Goal: Transaction & Acquisition: Purchase product/service

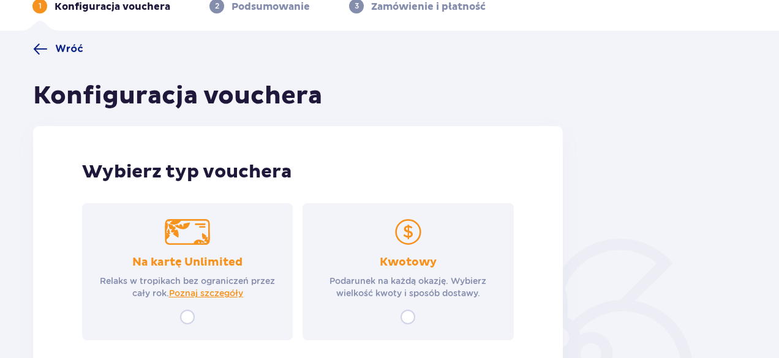
scroll to position [154, 0]
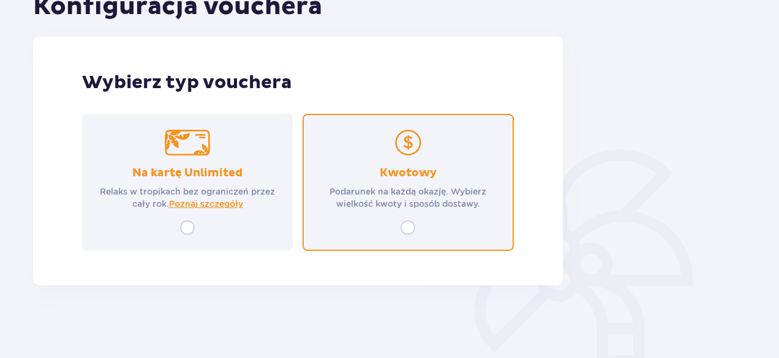
click at [405, 226] on input "radio" at bounding box center [407, 227] width 15 height 15
radio input "true"
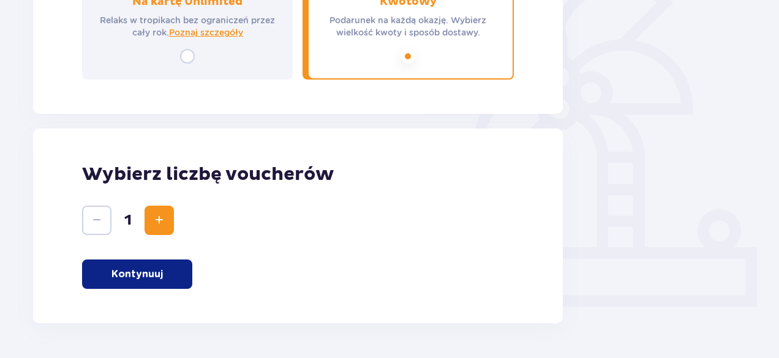
scroll to position [364, 0]
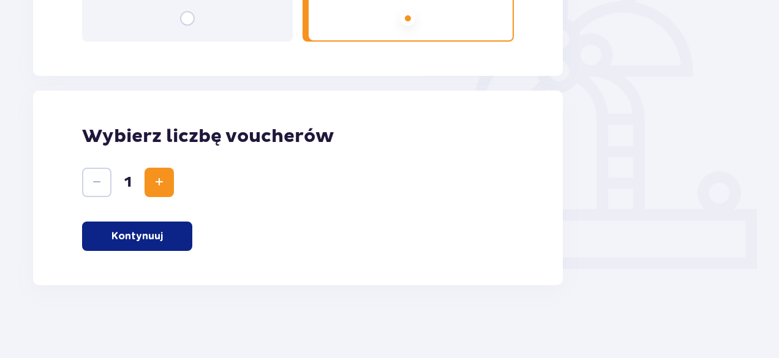
click at [166, 187] on span "Increase" at bounding box center [159, 182] width 15 height 15
click at [168, 225] on button "Kontynuuj" at bounding box center [137, 236] width 110 height 29
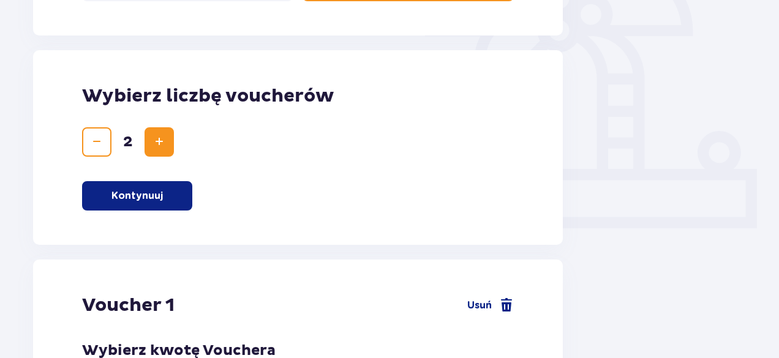
scroll to position [0, 0]
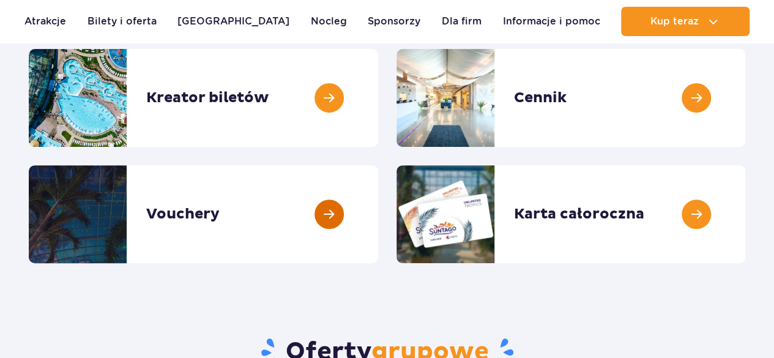
click at [378, 214] on link at bounding box center [378, 214] width 0 height 98
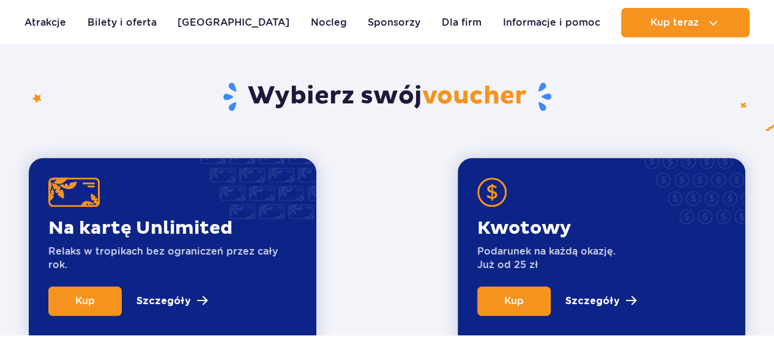
scroll to position [428, 0]
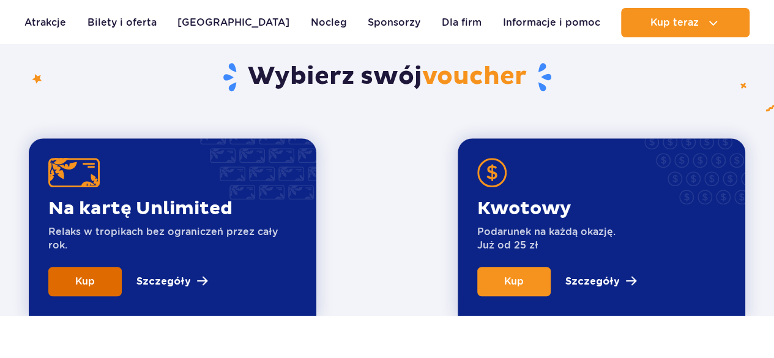
click at [110, 281] on link "Kup" at bounding box center [84, 281] width 73 height 29
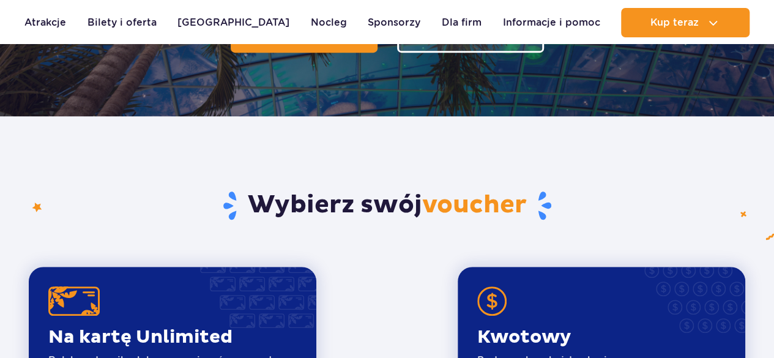
scroll to position [184, 0]
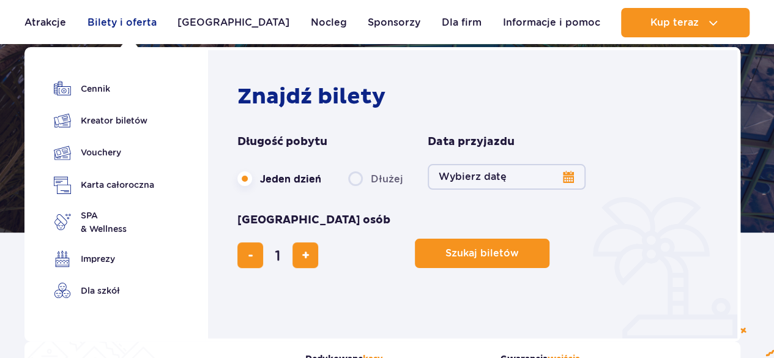
click at [157, 19] on link "Bilety i oferta" at bounding box center [122, 22] width 69 height 29
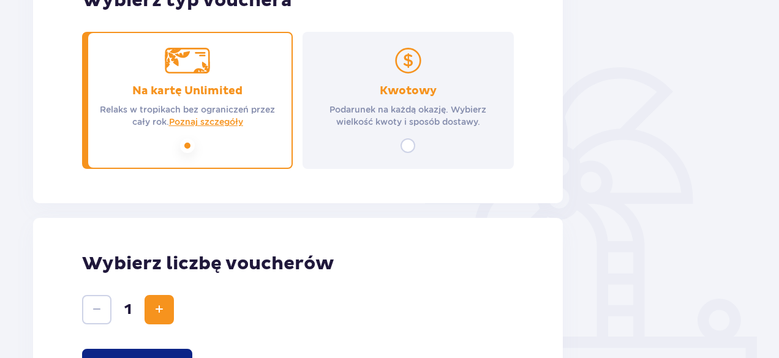
scroll to position [302, 0]
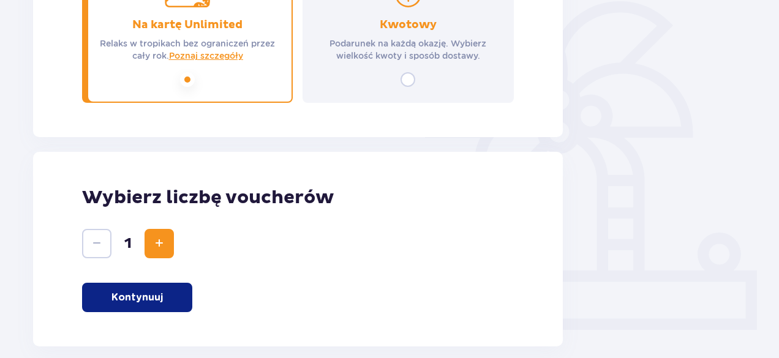
click at [157, 299] on p "Kontynuuj" at bounding box center [136, 297] width 51 height 13
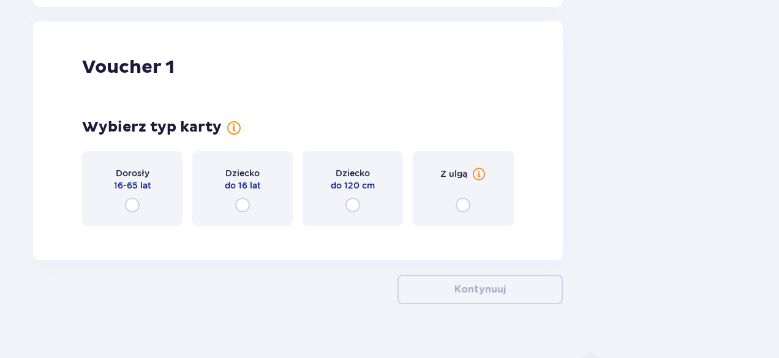
scroll to position [649, 0]
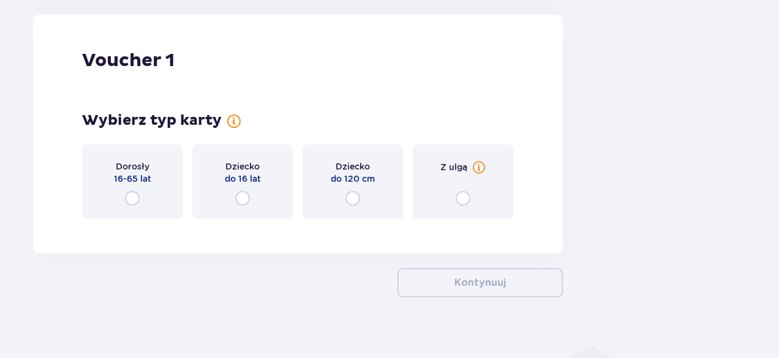
click at [240, 206] on div "Dziecko do 16 lat" at bounding box center [242, 181] width 100 height 75
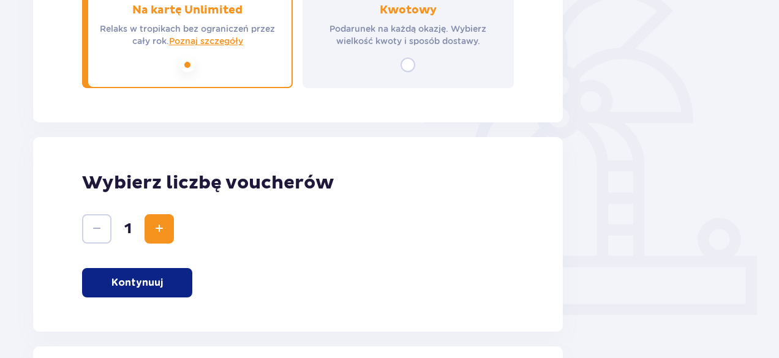
scroll to position [0, 0]
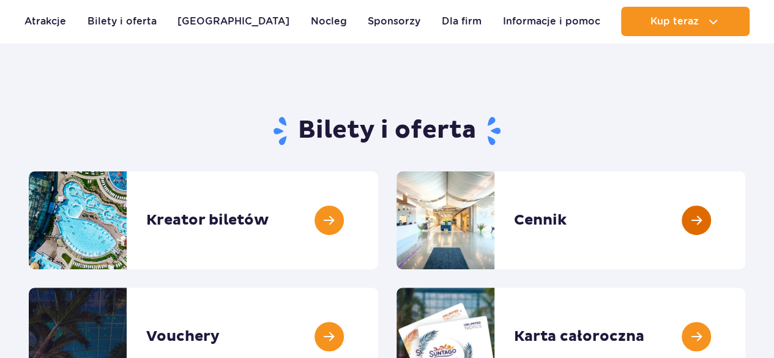
scroll to position [122, 0]
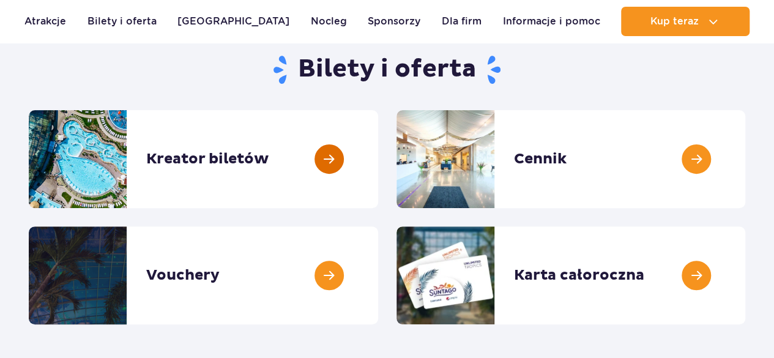
click at [378, 163] on link at bounding box center [378, 159] width 0 height 98
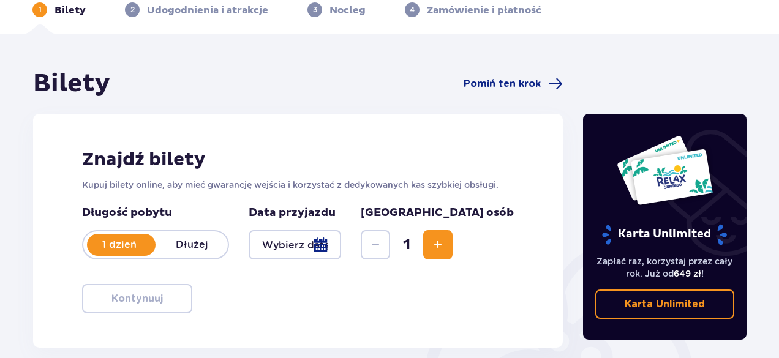
scroll to position [122, 0]
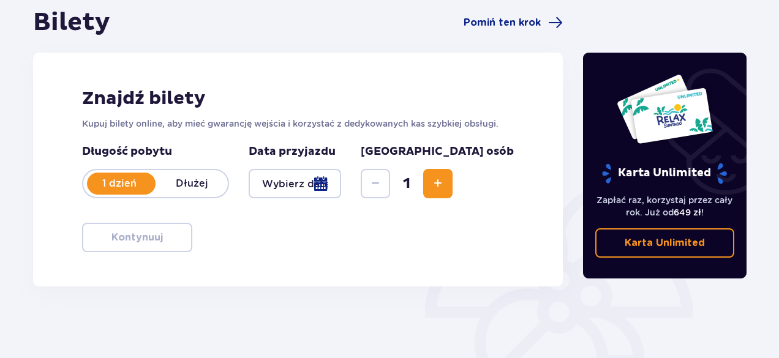
click at [341, 187] on div at bounding box center [295, 183] width 92 height 29
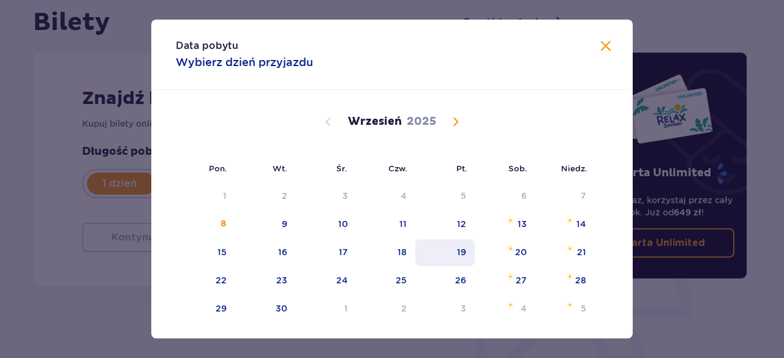
click at [458, 256] on div "19" at bounding box center [461, 252] width 9 height 12
type input "[DATE]"
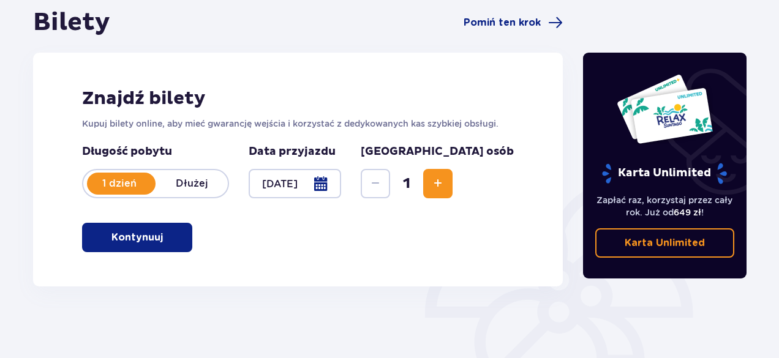
click at [452, 188] on button "Increase" at bounding box center [437, 183] width 29 height 29
click at [452, 185] on button "Increase" at bounding box center [437, 183] width 29 height 29
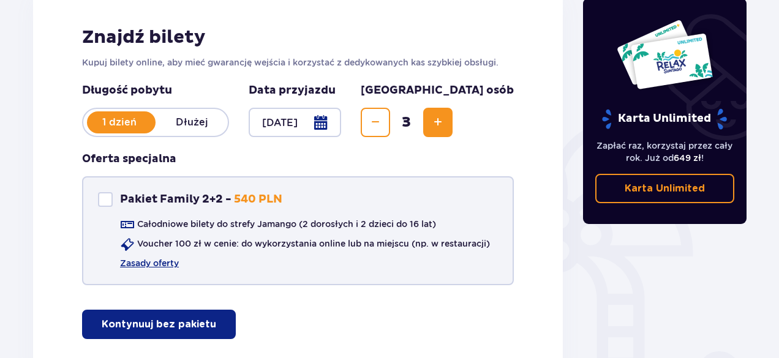
scroll to position [245, 0]
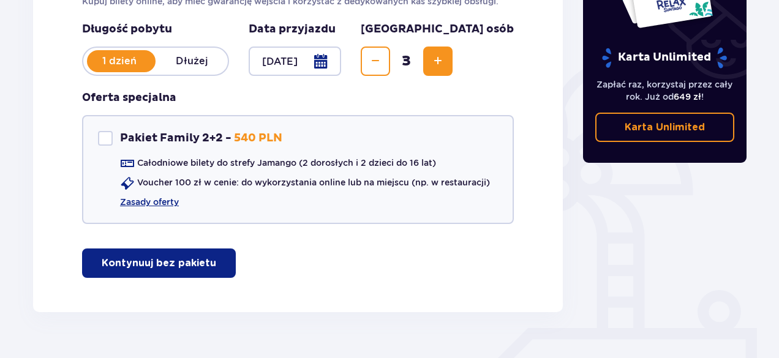
click at [383, 64] on span "Decrease" at bounding box center [375, 61] width 15 height 15
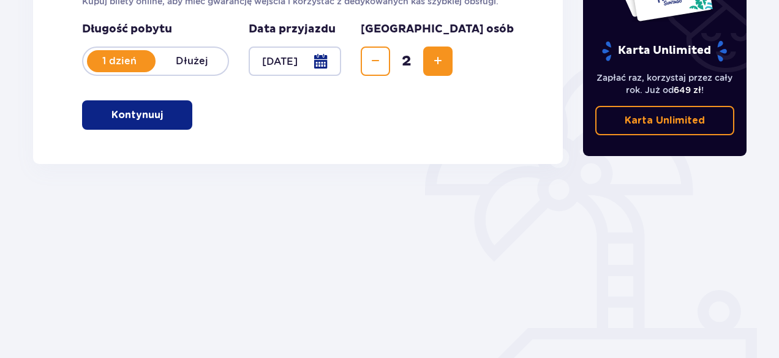
click at [155, 112] on button "Kontynuuj" at bounding box center [137, 114] width 110 height 29
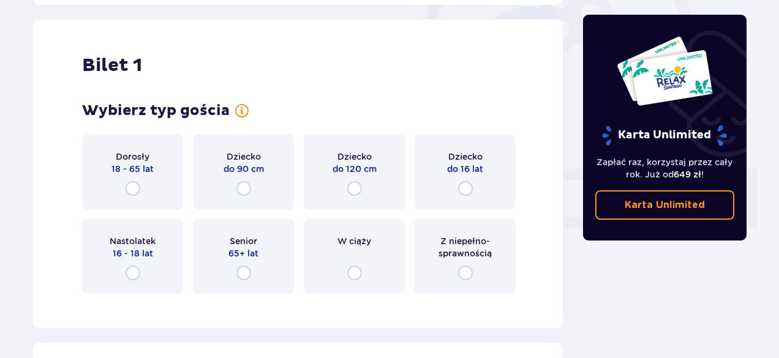
scroll to position [409, 0]
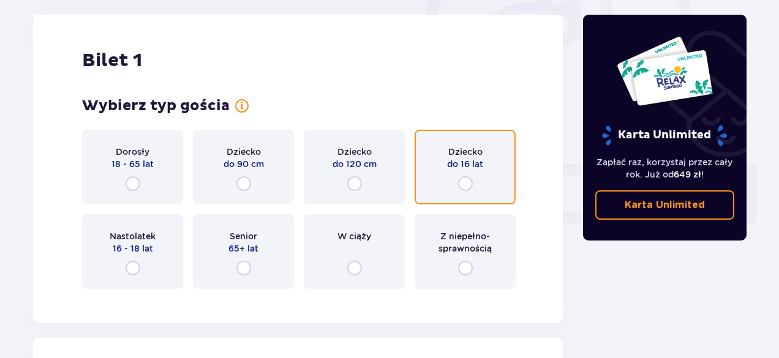
click at [465, 184] on input "radio" at bounding box center [465, 183] width 15 height 15
radio input "true"
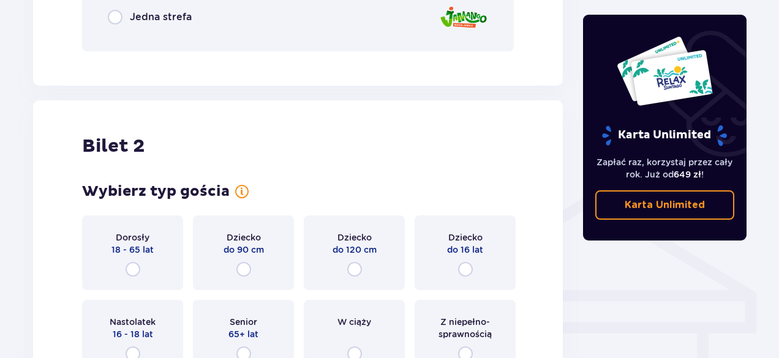
scroll to position [830, 0]
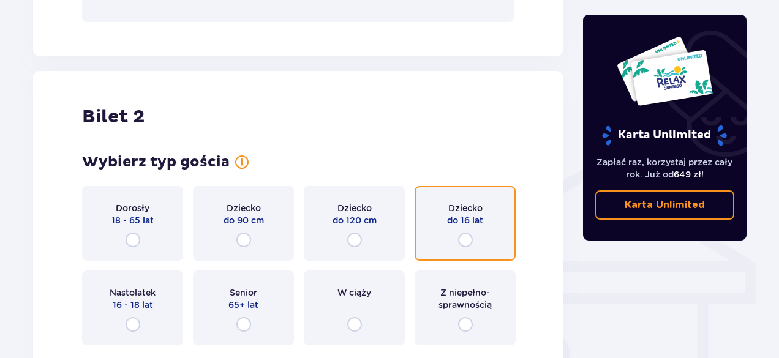
click at [468, 241] on input "radio" at bounding box center [465, 240] width 15 height 15
radio input "true"
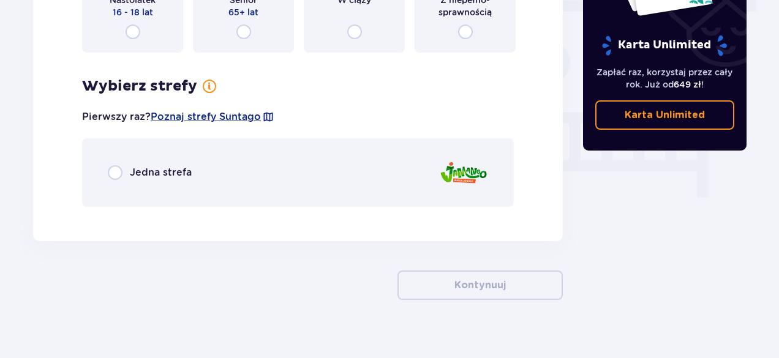
scroll to position [1137, 0]
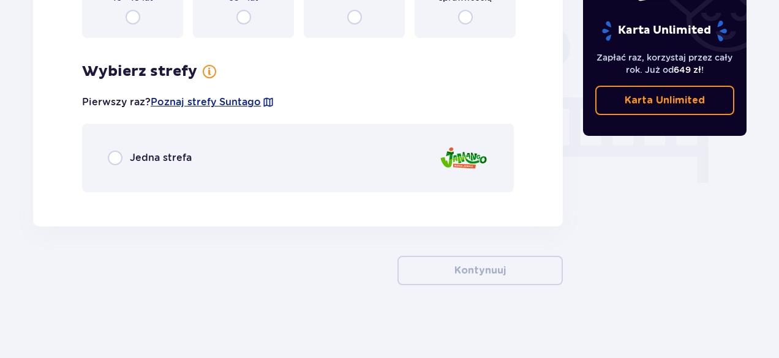
click at [164, 155] on p "Jedna strefa" at bounding box center [161, 157] width 62 height 13
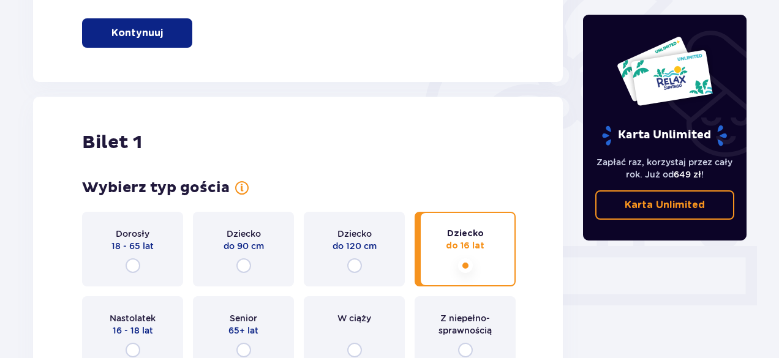
scroll to position [0, 0]
